Goal: Find specific page/section: Find specific page/section

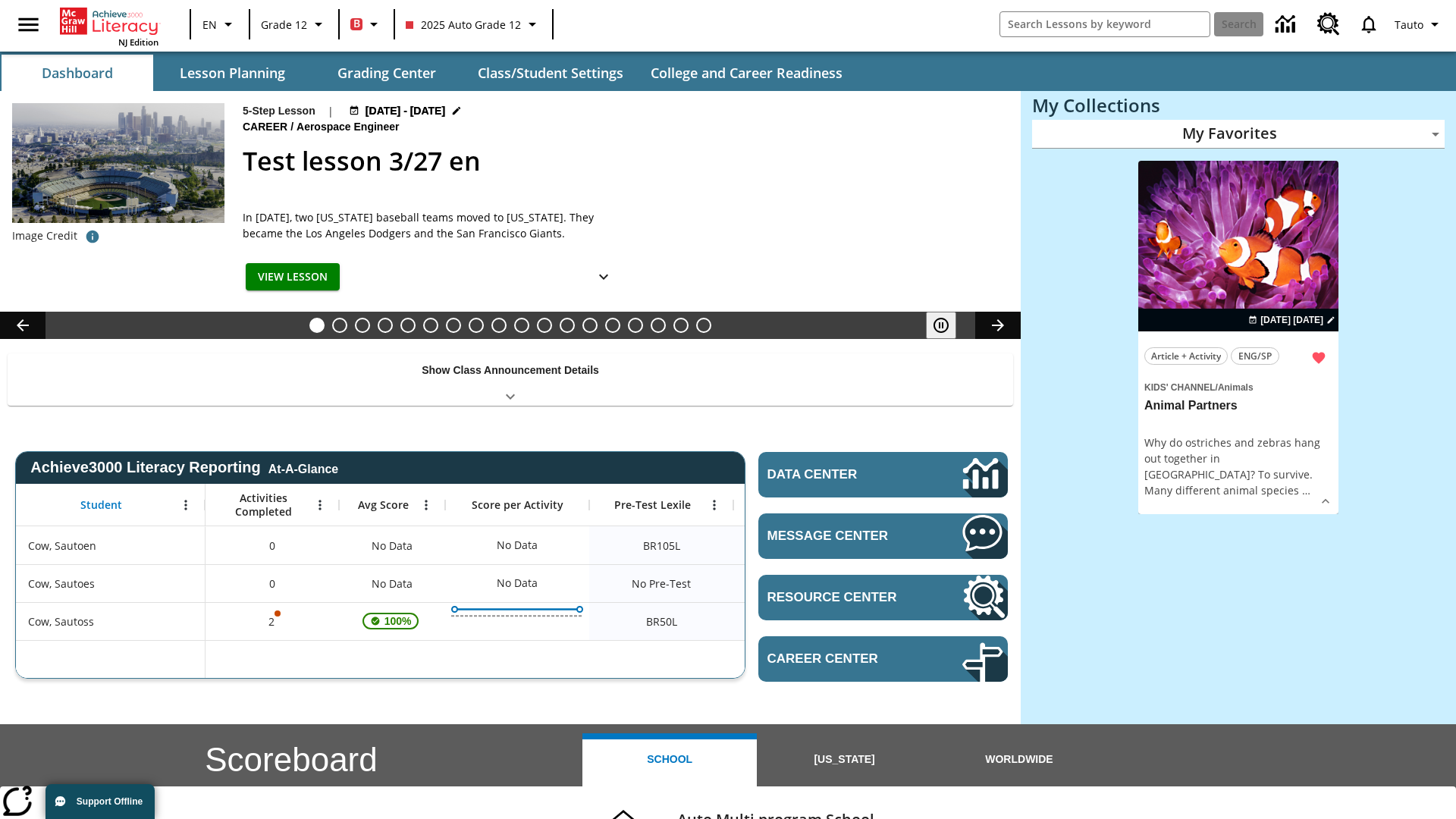
click at [1238, 134] on body "Skip to main content NJ Edition EN Grade 12 B 2025 Auto Grade 12 Search Tauto D…" at bounding box center [728, 605] width 1456 height 1209
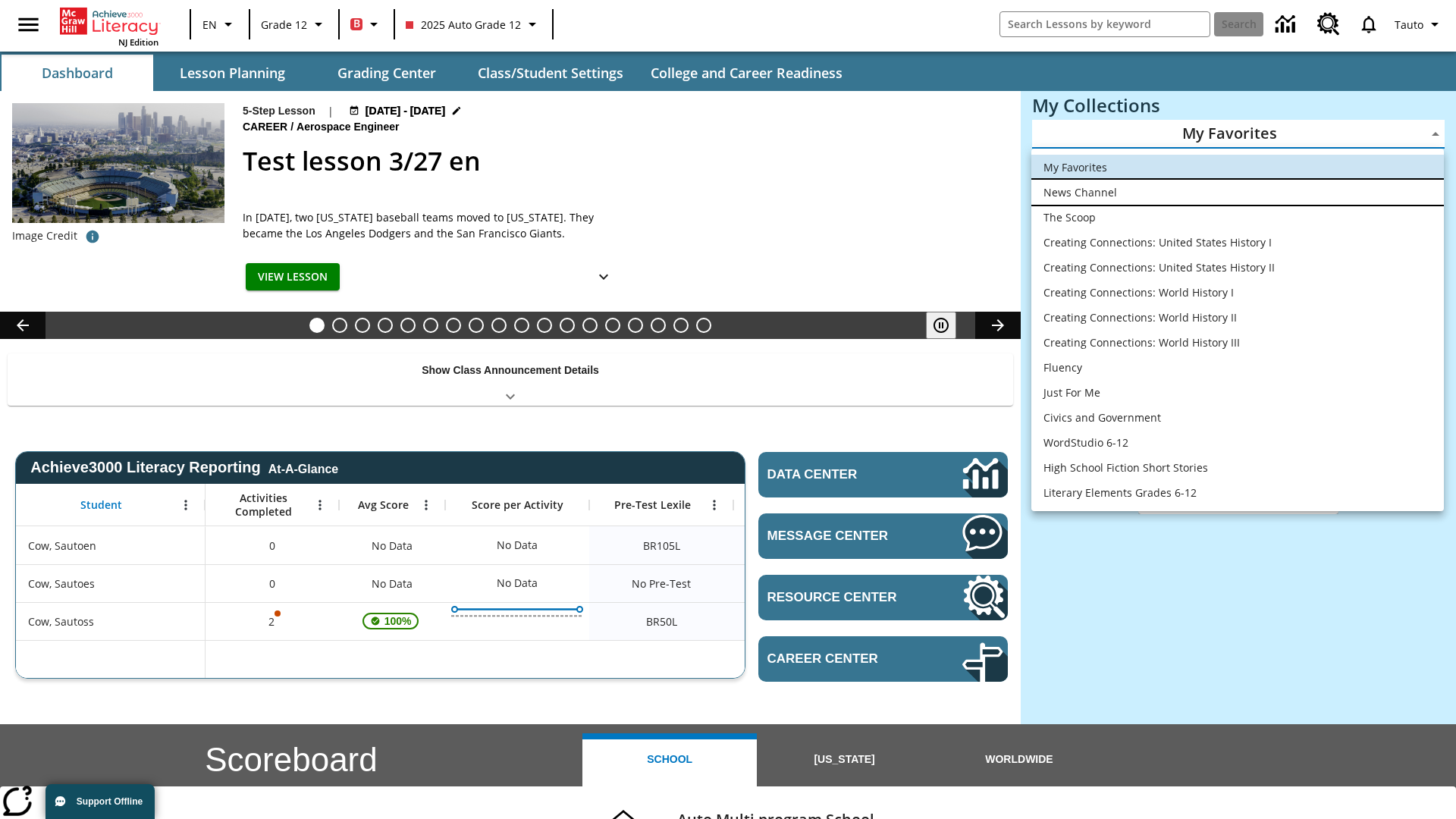
click at [1237, 192] on li "News Channel" at bounding box center [1237, 191] width 412 height 25
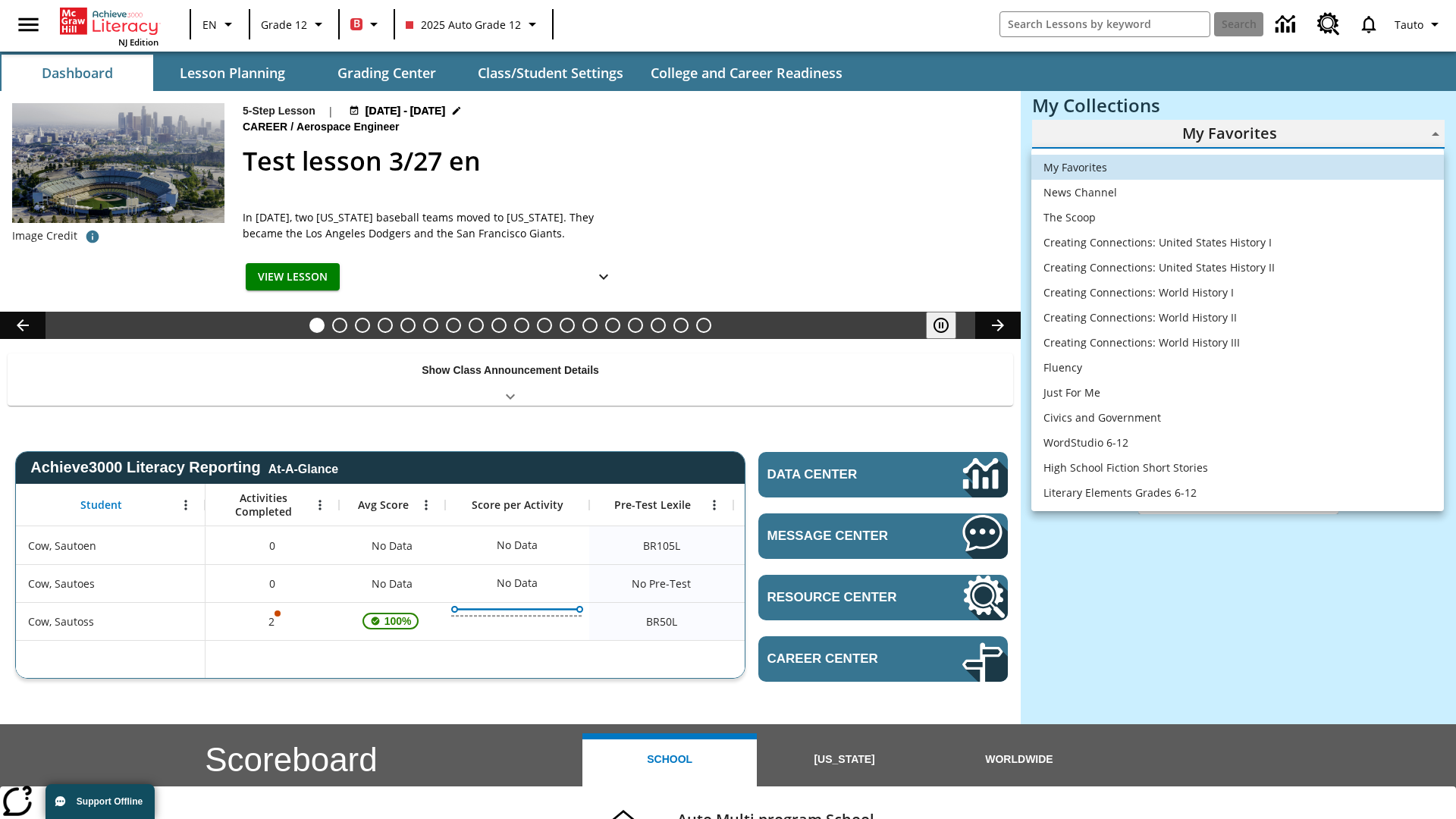
type input "120"
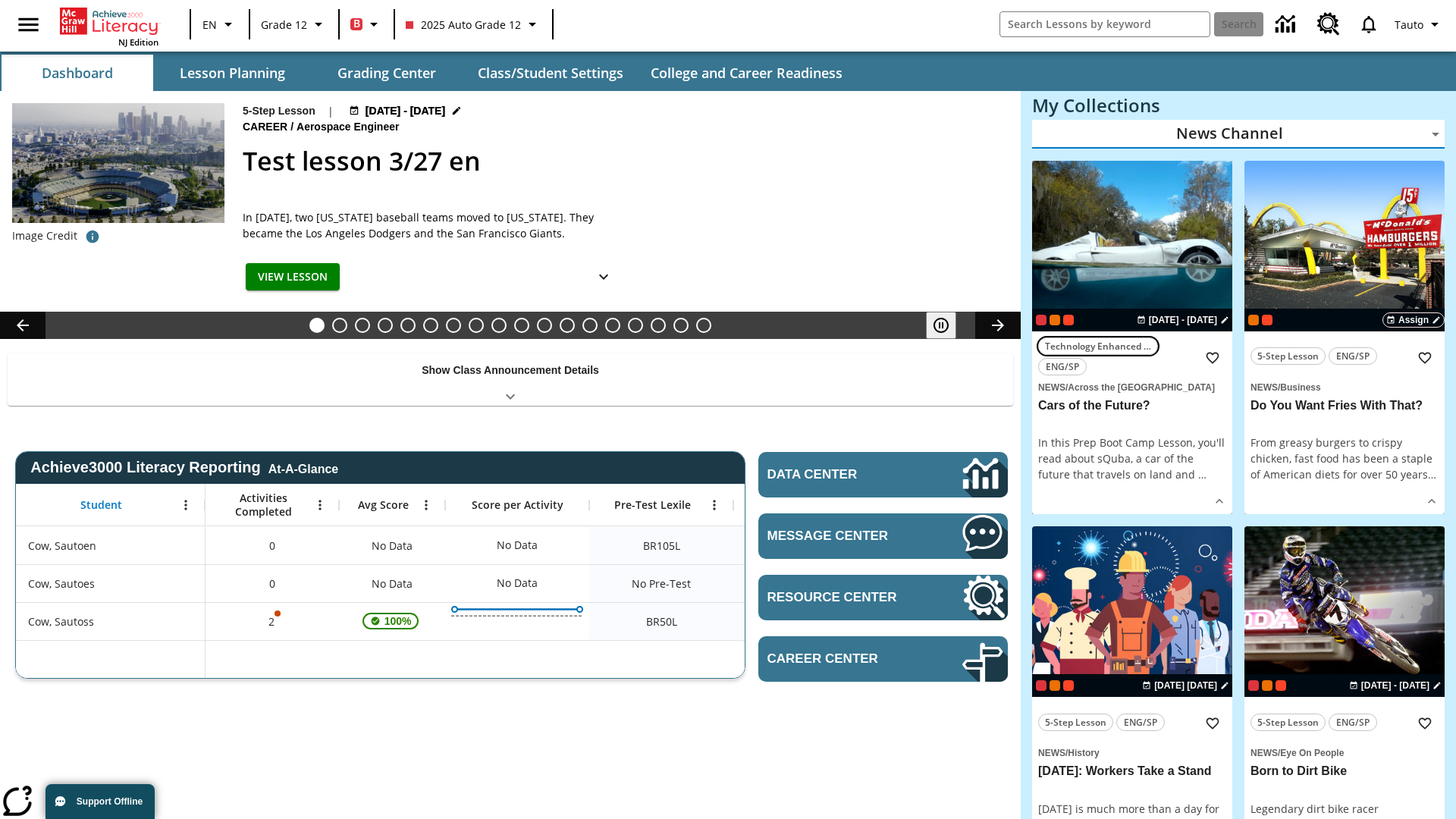
click at [1132, 338] on span "Technology Enhanced Item" at bounding box center [1098, 346] width 106 height 16
